Goal: Browse casually: Explore the website without a specific task or goal

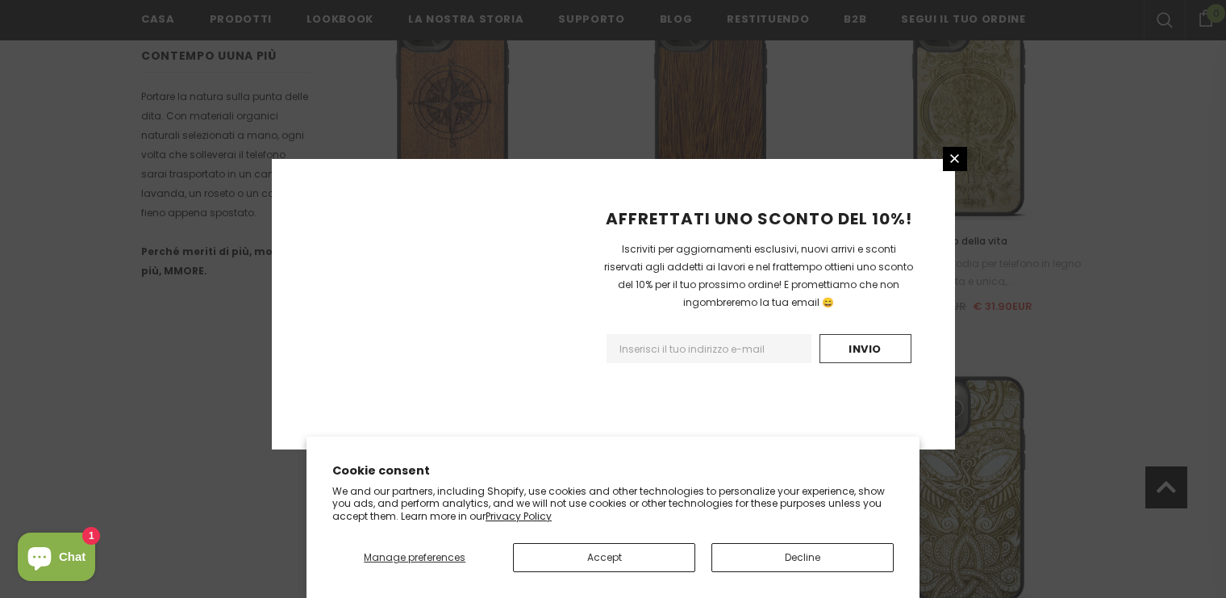
scroll to position [1953, 0]
